Goal: Task Accomplishment & Management: Use online tool/utility

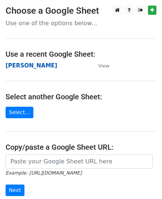
click at [28, 66] on strong "[PERSON_NAME]" at bounding box center [32, 65] width 52 height 7
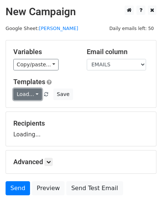
click at [25, 93] on link "Load..." at bounding box center [27, 95] width 29 height 12
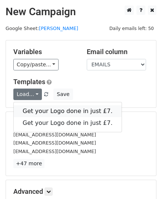
click at [36, 110] on link "Get your Logo done in just £7." at bounding box center [68, 111] width 108 height 12
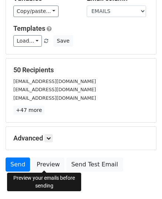
scroll to position [88, 0]
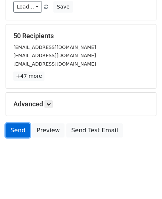
click at [16, 129] on link "Send" at bounding box center [18, 131] width 25 height 14
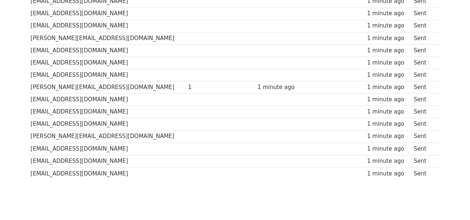
scroll to position [576, 0]
